Goal: Task Accomplishment & Management: Manage account settings

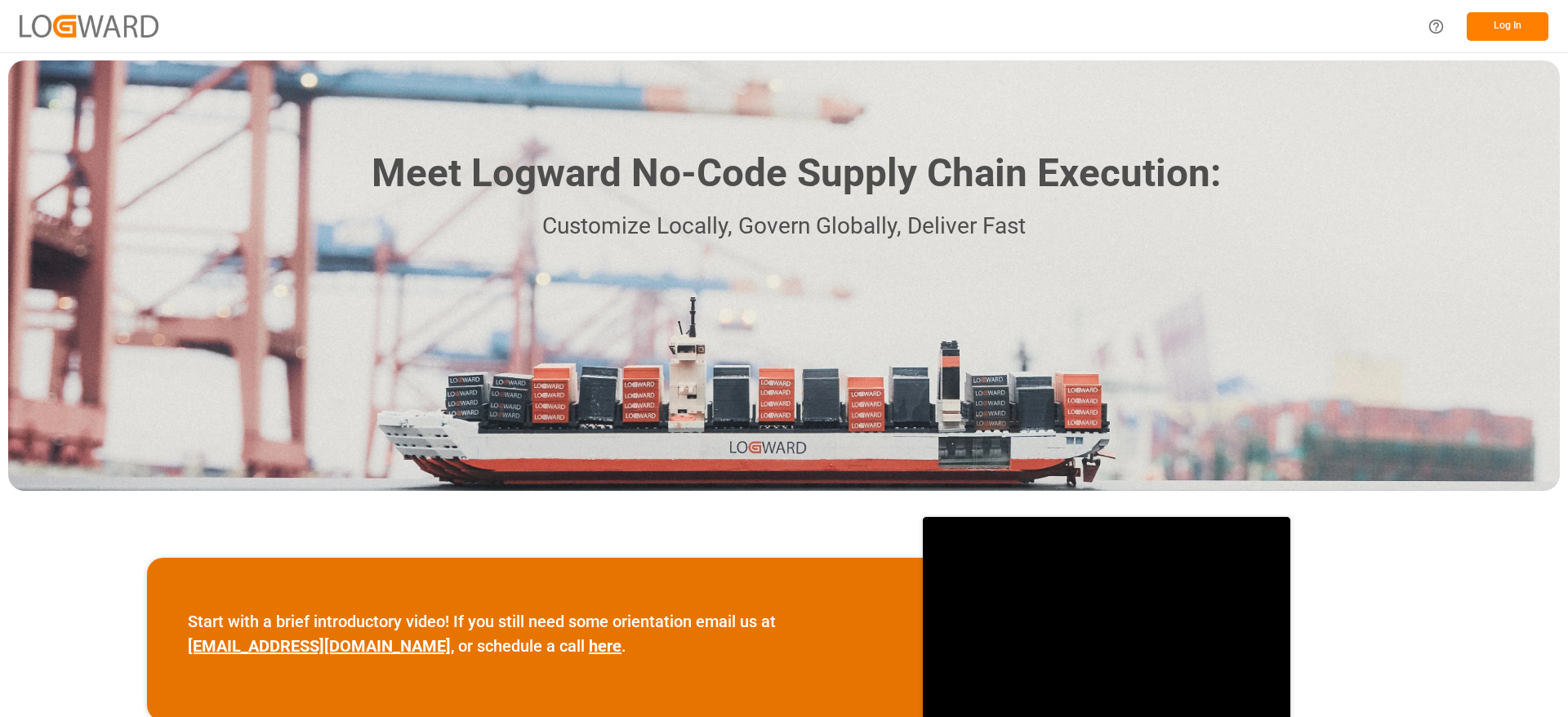
click at [1485, 26] on button "Log In" at bounding box center [1507, 27] width 82 height 29
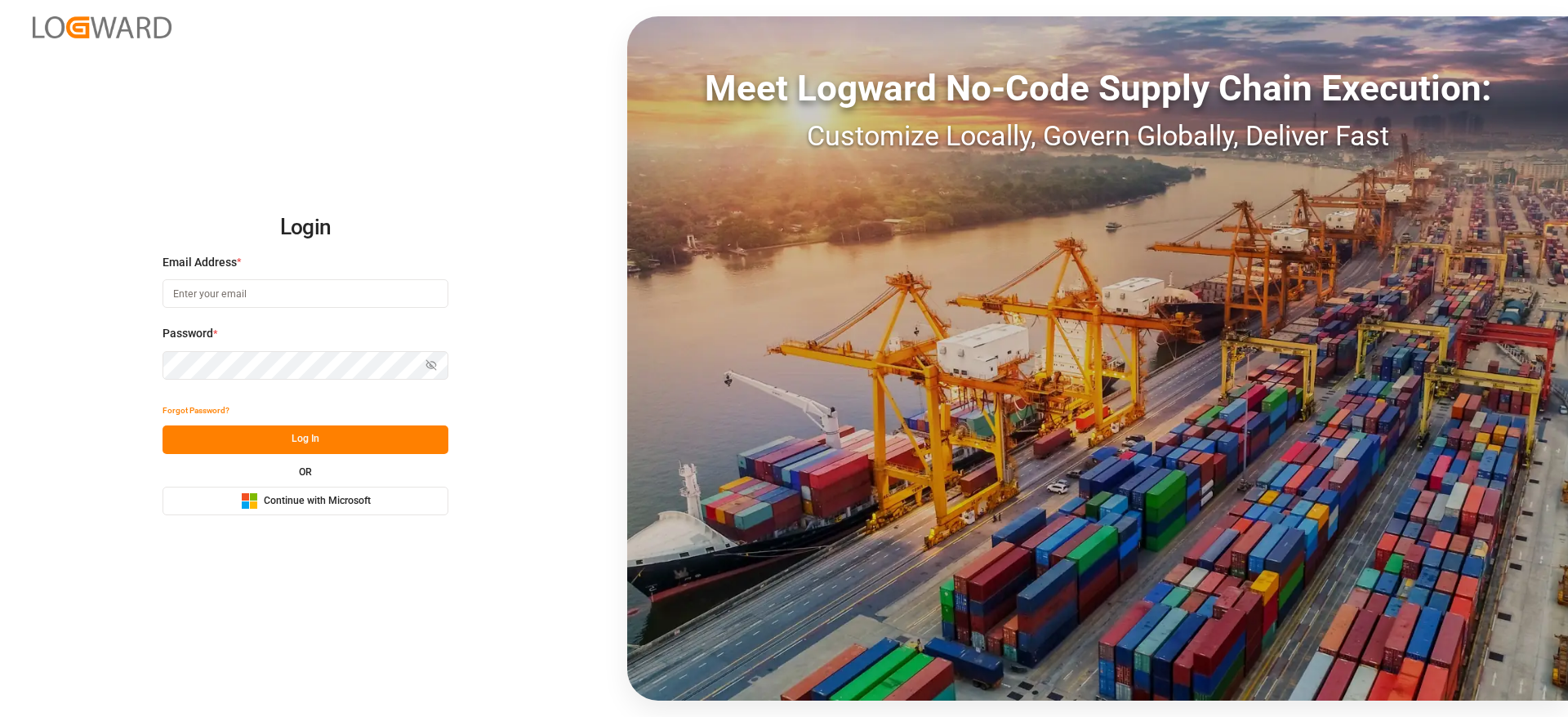
click at [272, 500] on span "Continue with Microsoft" at bounding box center [317, 501] width 107 height 14
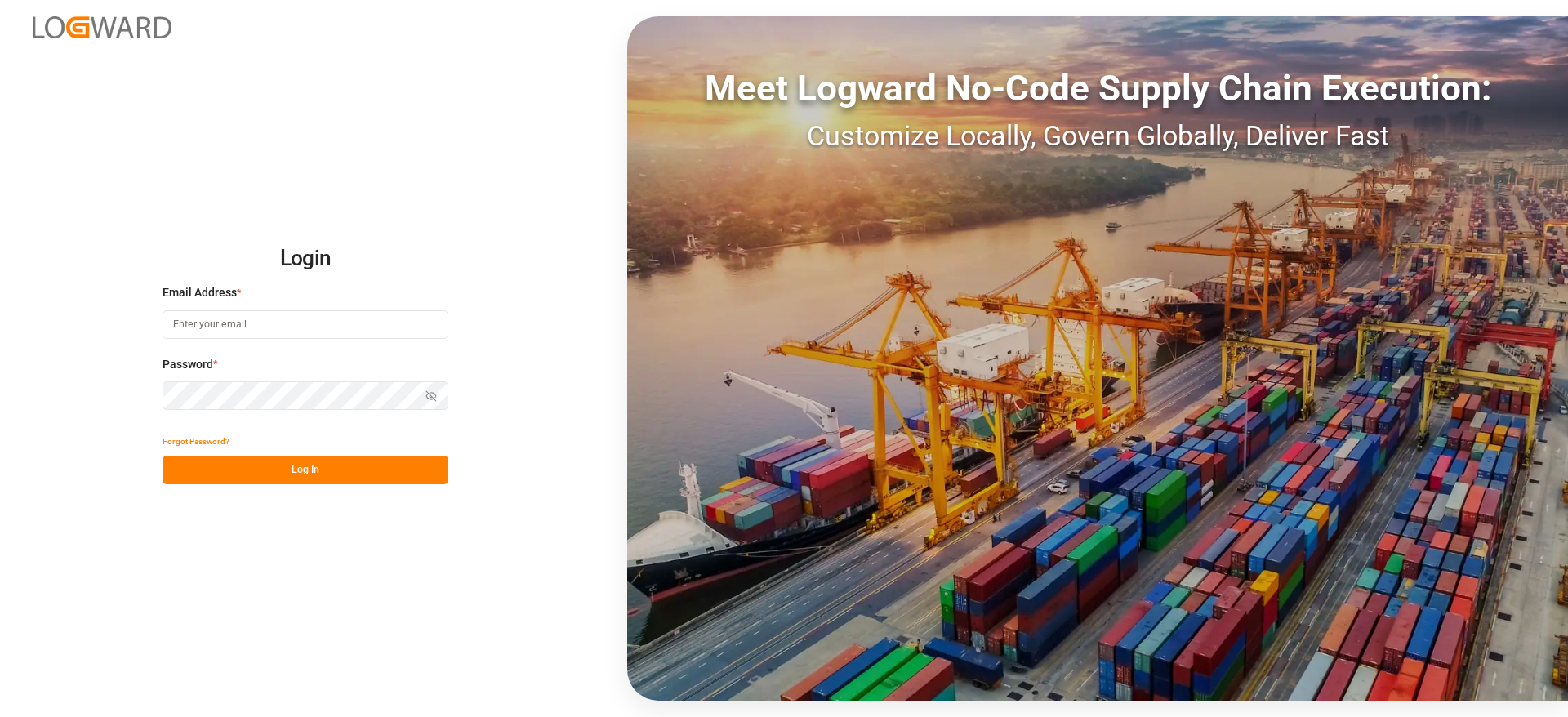
click at [271, 333] on input at bounding box center [306, 325] width 286 height 29
type input "[PERSON_NAME][DOMAIN_NAME][EMAIL_ADDRESS][DOMAIN_NAME]"
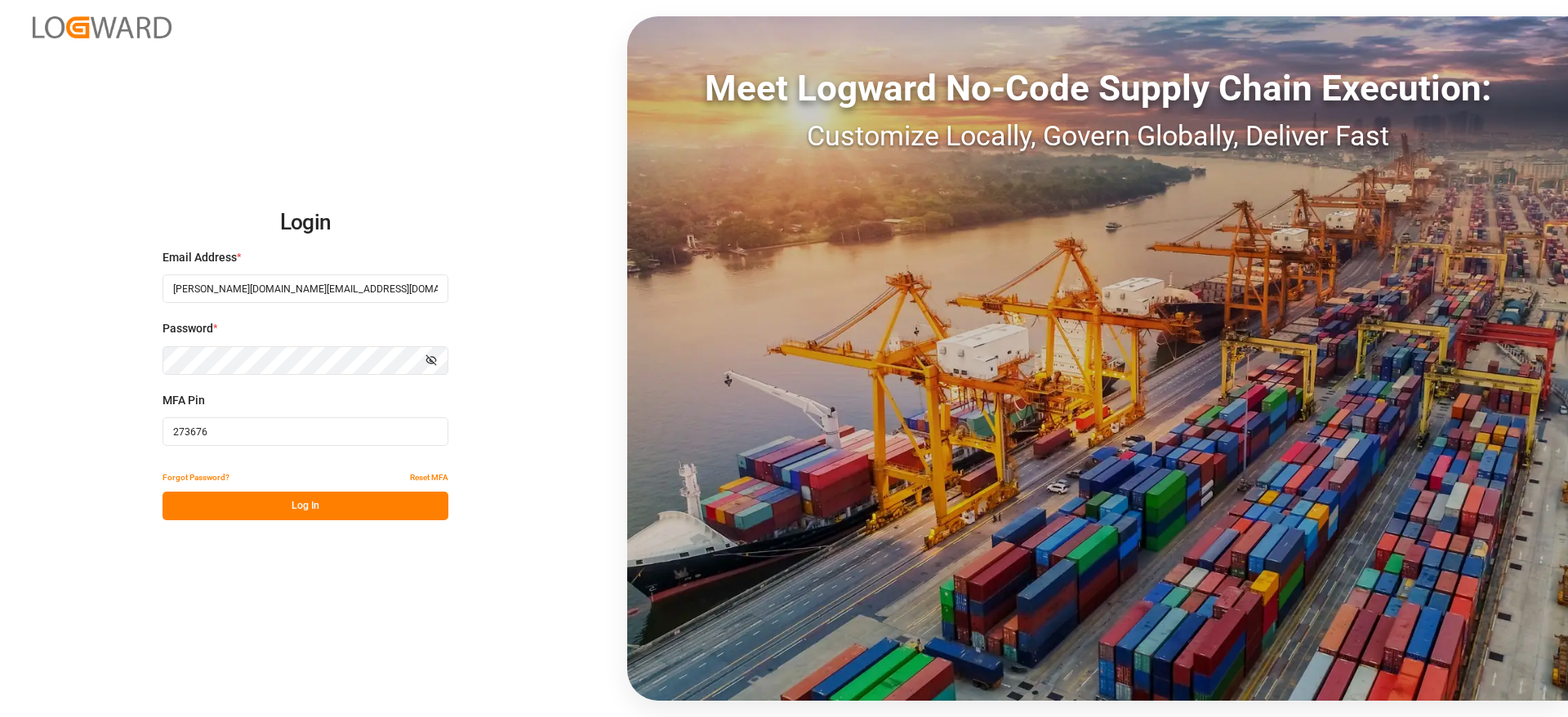
click at [285, 432] on input "273676" at bounding box center [306, 432] width 286 height 29
click at [253, 505] on button "Log In" at bounding box center [306, 506] width 286 height 29
click at [225, 436] on input "273676" at bounding box center [306, 432] width 286 height 29
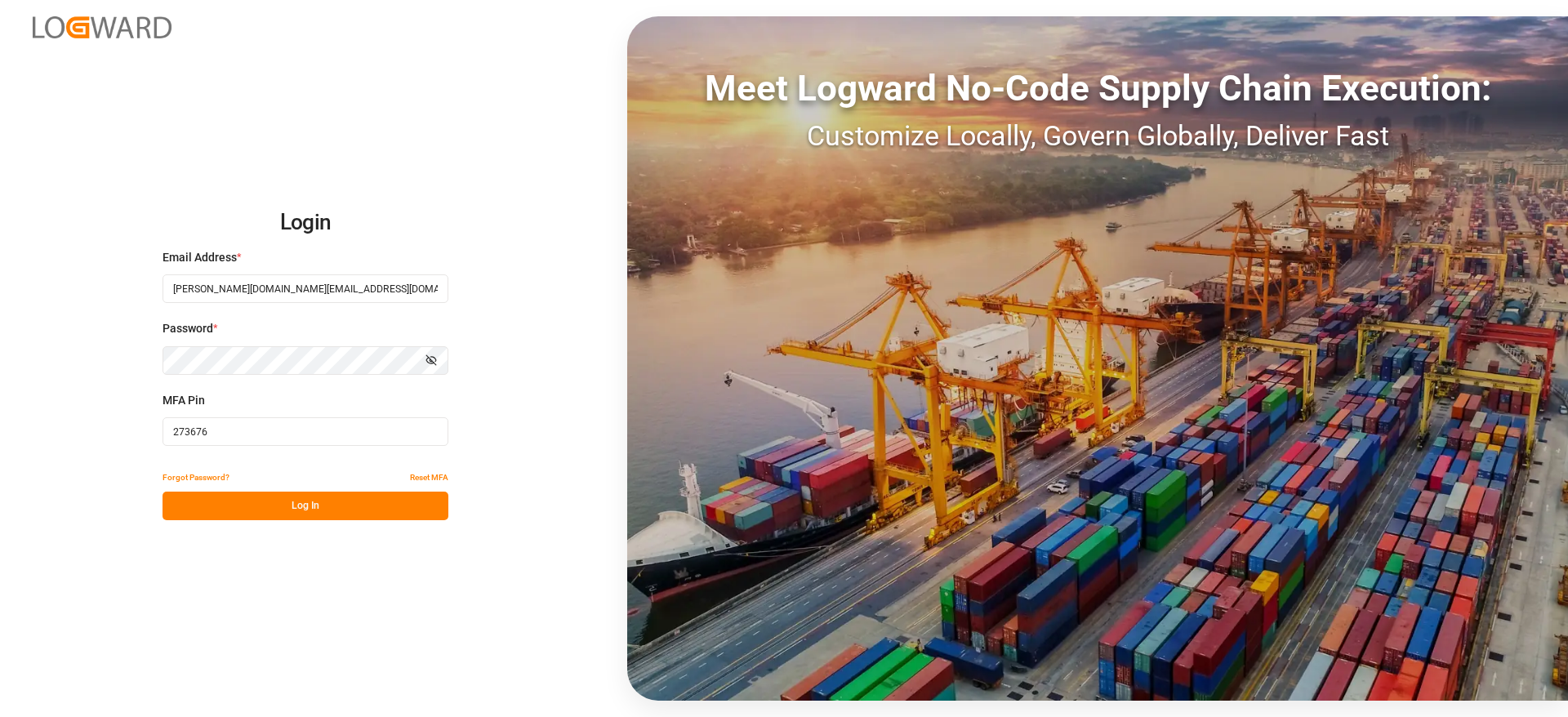
paste input "382101"
type input "382101"
click at [259, 501] on button "Log In" at bounding box center [306, 506] width 286 height 29
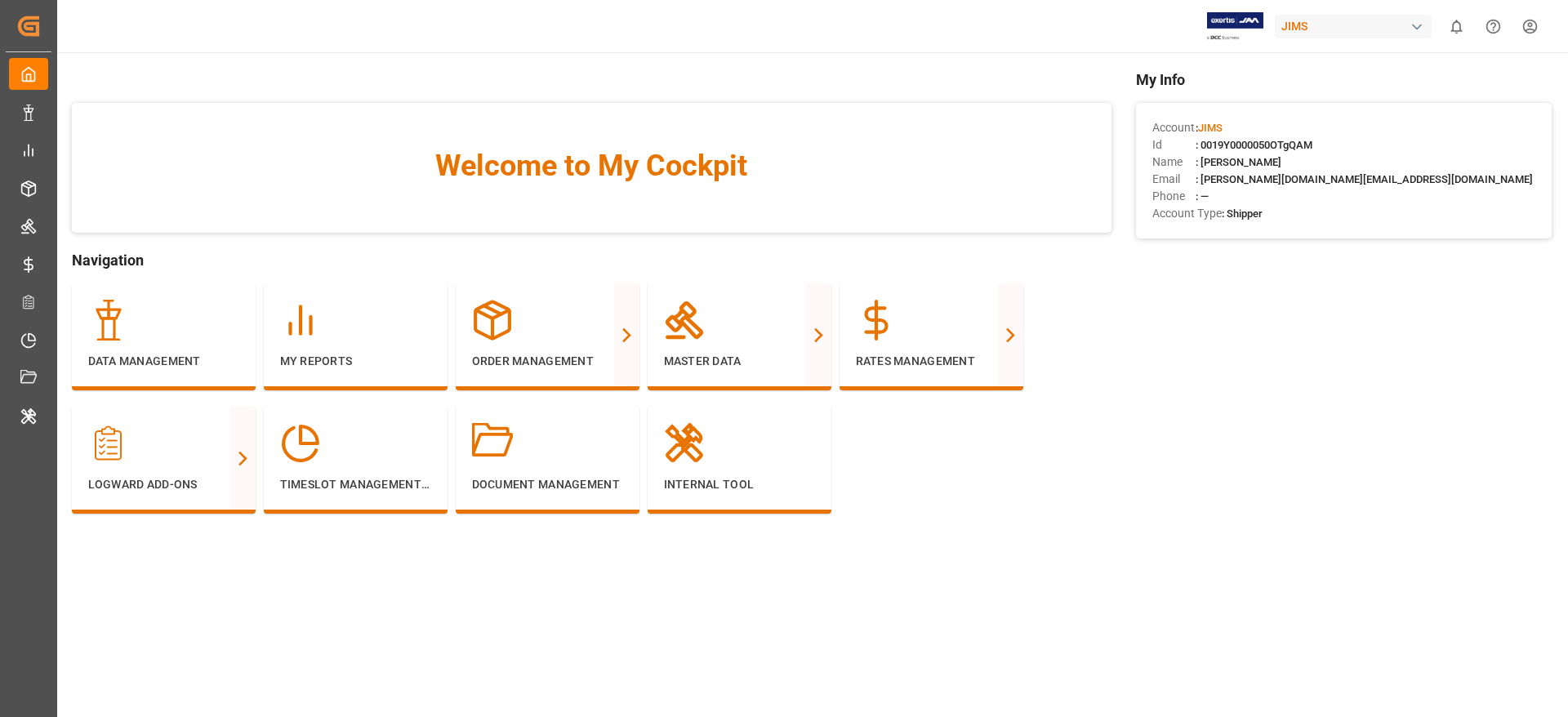
click at [1325, 25] on div "JIMS" at bounding box center [1353, 26] width 157 height 24
